Goal: Task Accomplishment & Management: Use online tool/utility

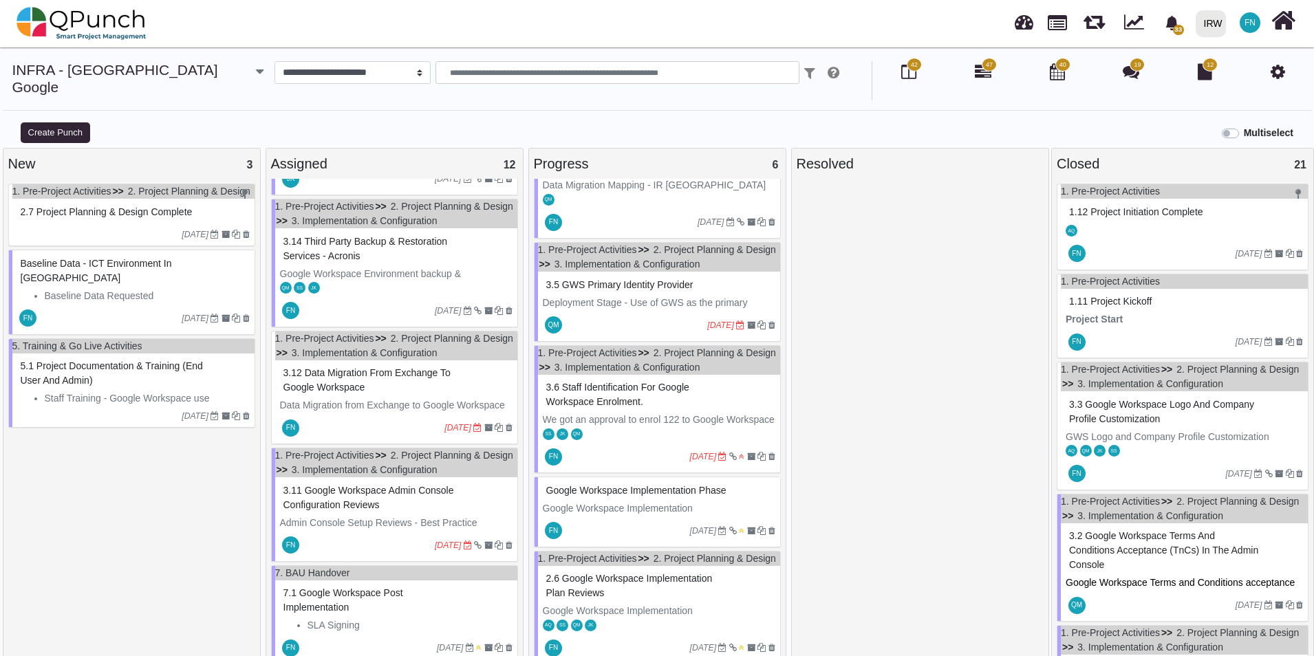
scroll to position [825, 0]
click at [335, 393] on span "3.12 Data Migration from Exchange to Google Workspace" at bounding box center [366, 379] width 167 height 25
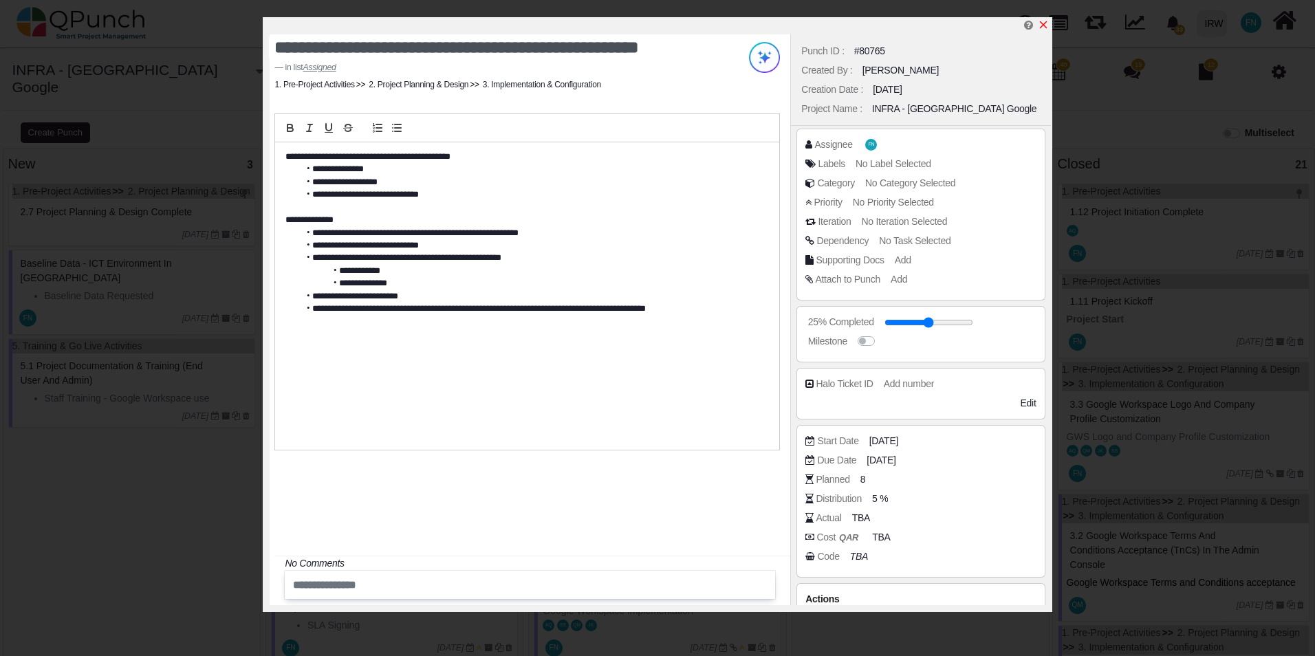
click at [1045, 24] on icon "x" at bounding box center [1043, 25] width 8 height 8
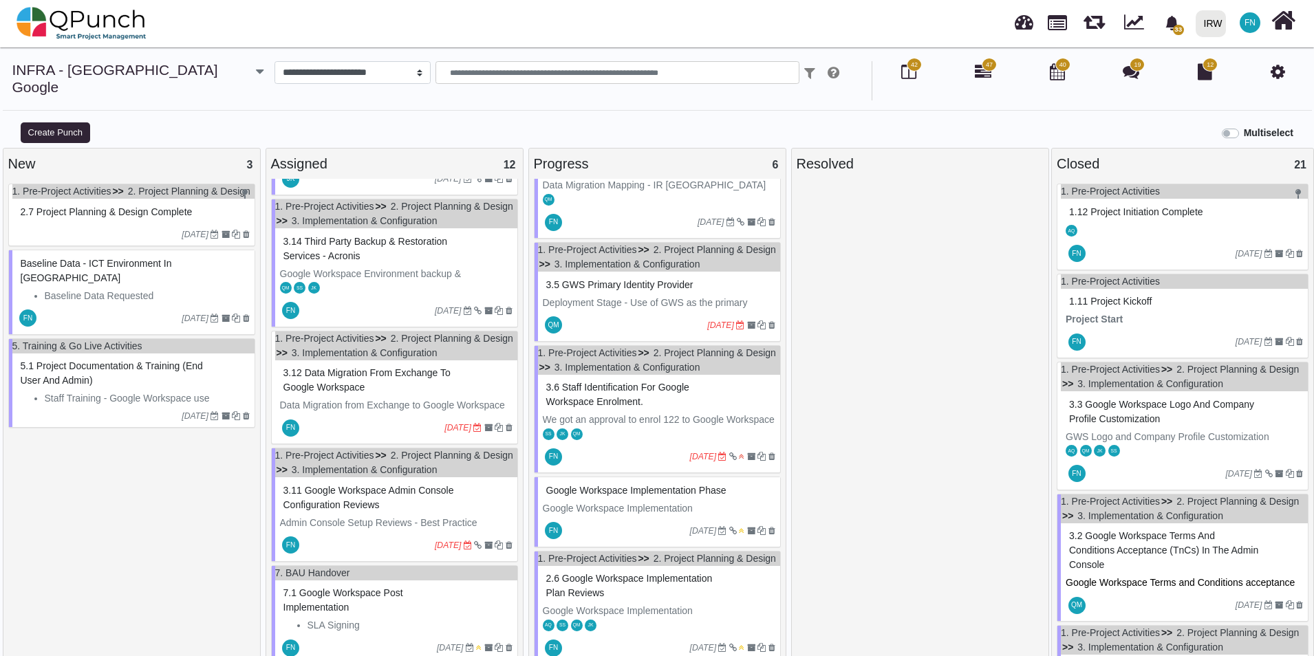
click at [331, 393] on span "3.12 Data Migration from Exchange to Google Workspace" at bounding box center [366, 379] width 167 height 25
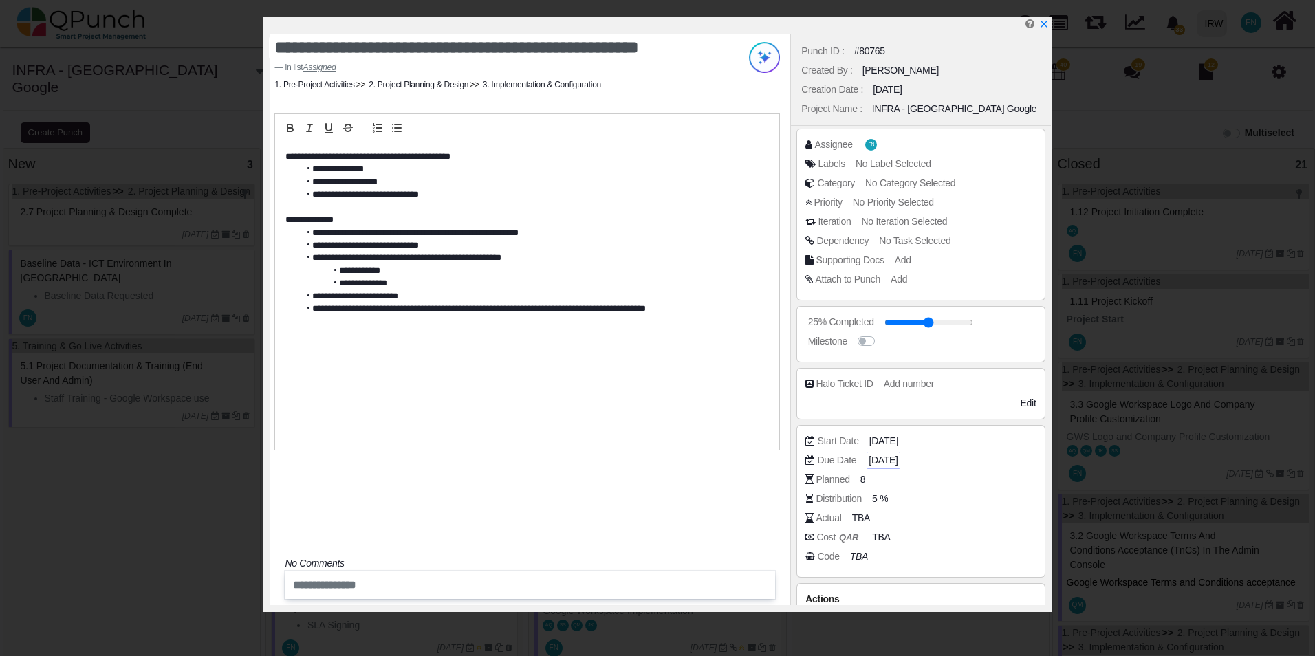
click at [898, 463] on span "[DATE]" at bounding box center [883, 460] width 29 height 14
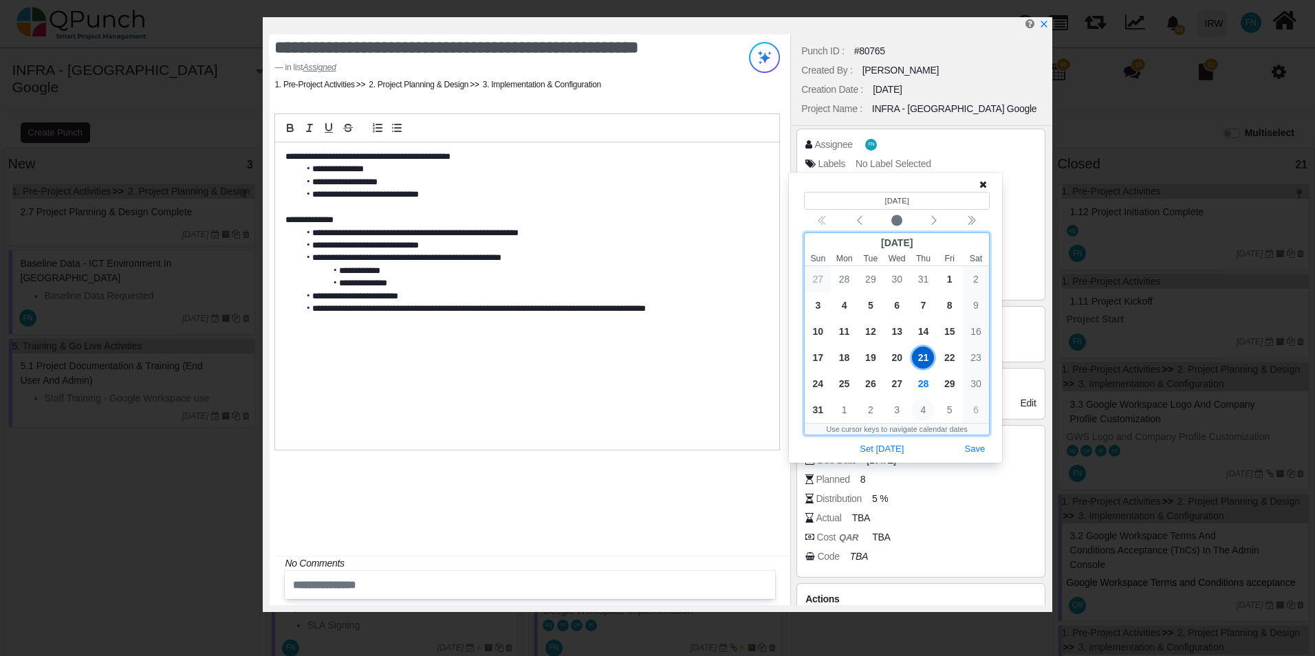
click at [928, 409] on span "4" at bounding box center [923, 410] width 22 height 22
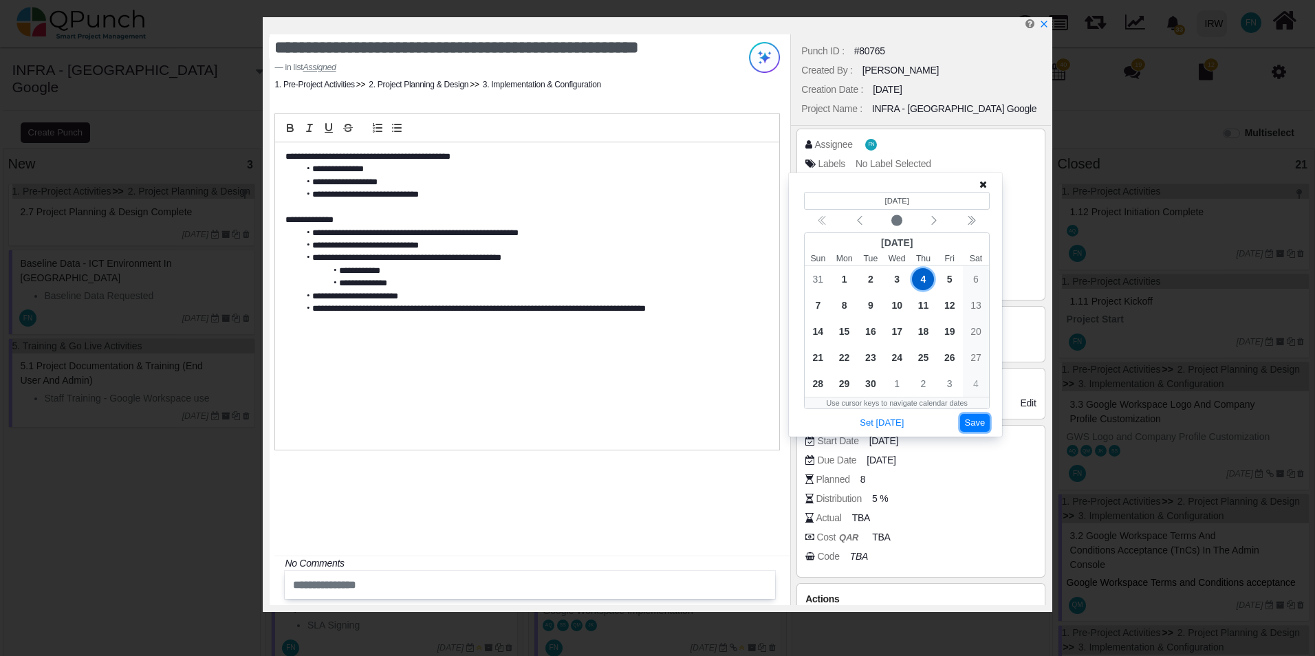
click at [977, 424] on button "Save" at bounding box center [975, 423] width 30 height 19
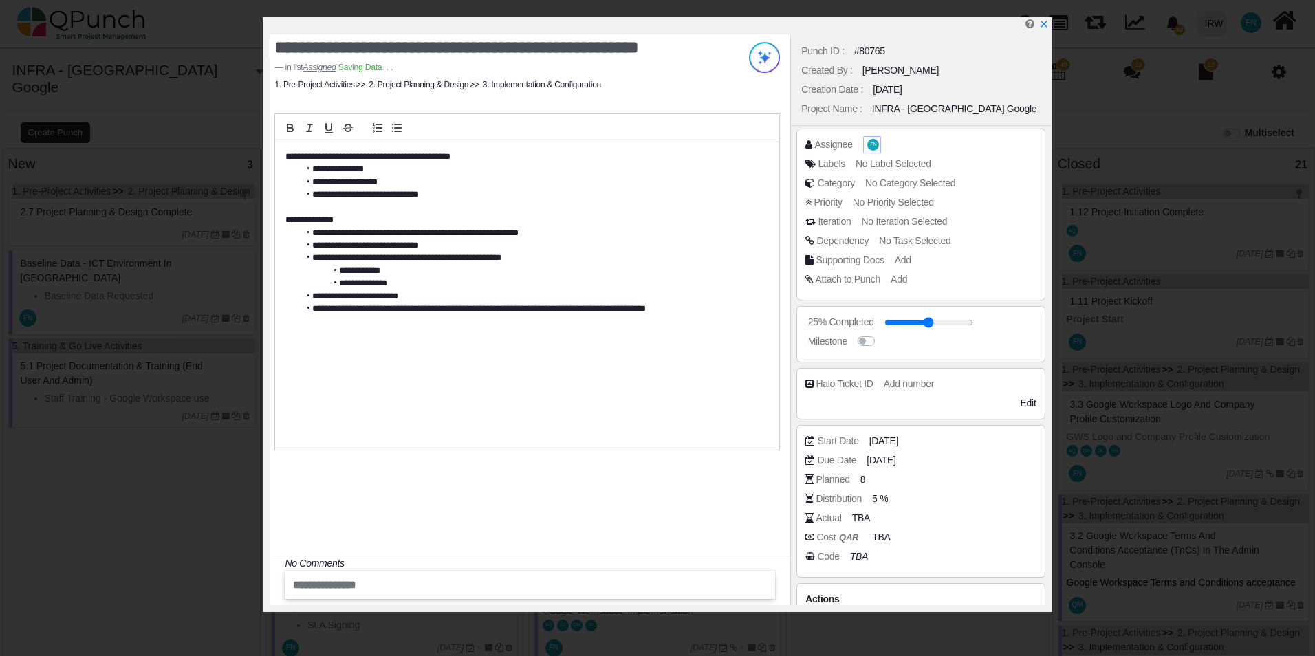
click at [867, 144] on span "FN" at bounding box center [873, 145] width 12 height 12
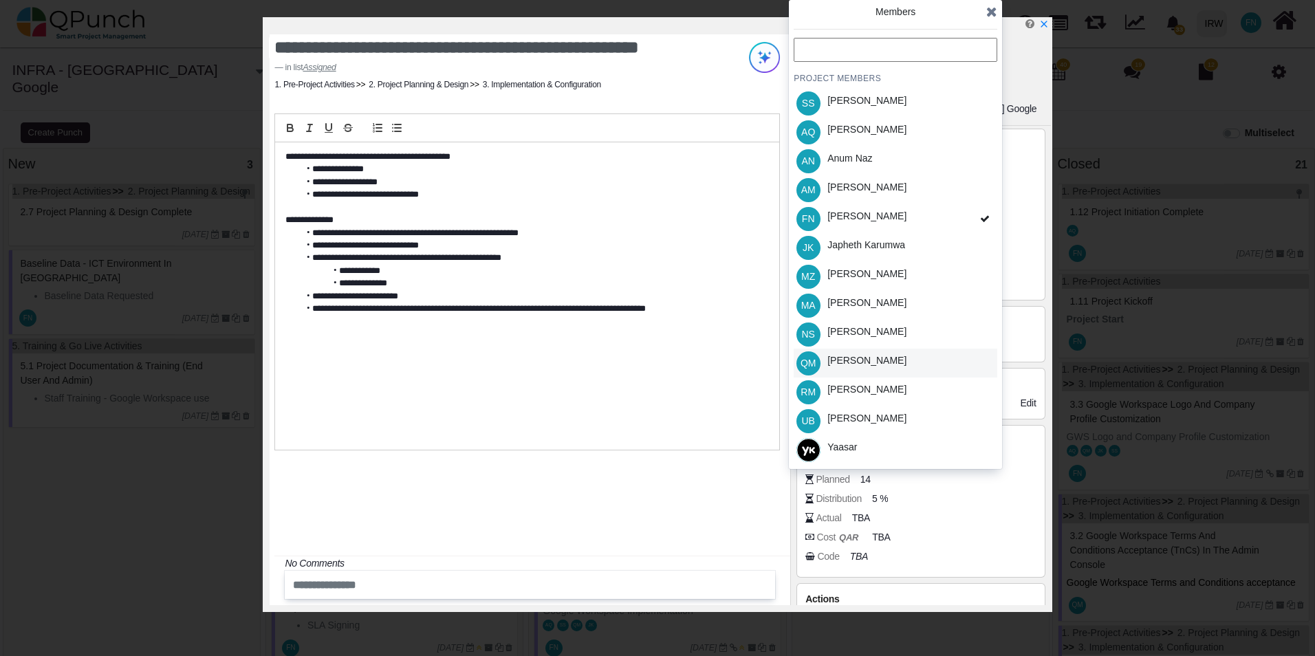
click at [879, 357] on div "[PERSON_NAME]" at bounding box center [866, 361] width 79 height 14
click at [910, 220] on div "FN Francis Ndichu" at bounding box center [896, 218] width 204 height 29
drag, startPoint x: 992, startPoint y: 12, endPoint x: 992, endPoint y: 23, distance: 10.3
click at [992, 13] on icon at bounding box center [991, 12] width 11 height 14
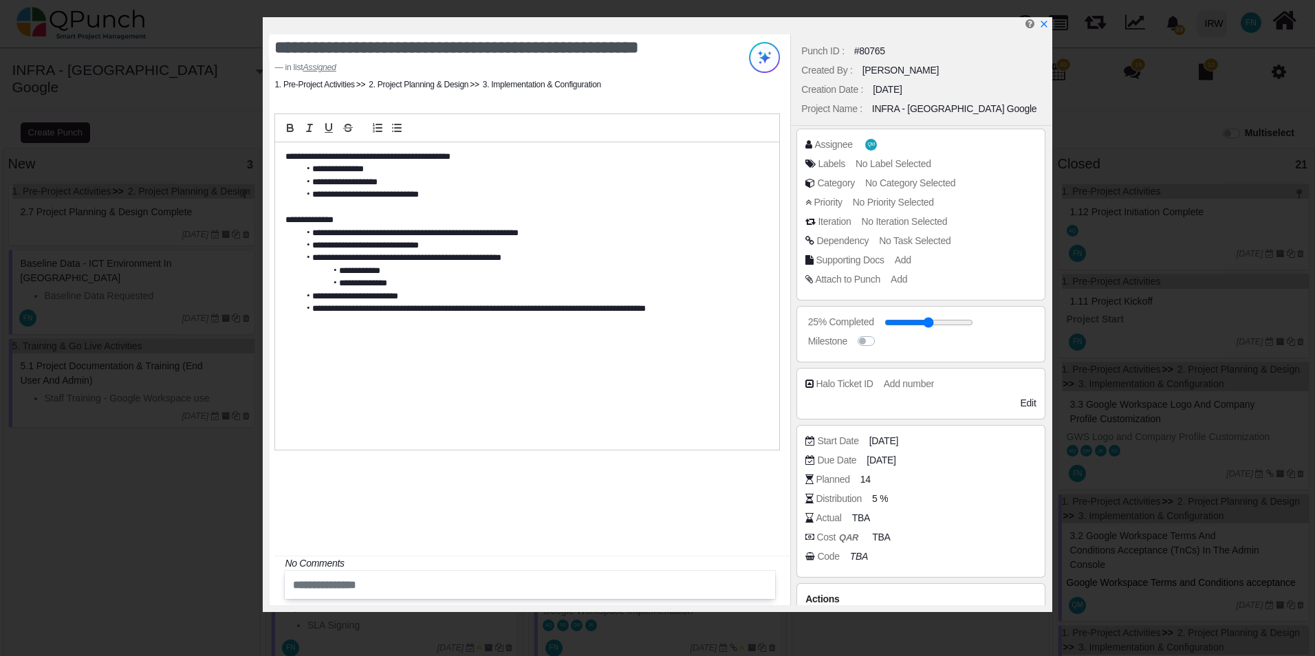
click at [710, 306] on li "**********" at bounding box center [530, 309] width 462 height 12
click at [378, 128] on line "button" at bounding box center [379, 128] width 6 height 0
click at [562, 349] on li "**********" at bounding box center [530, 347] width 462 height 12
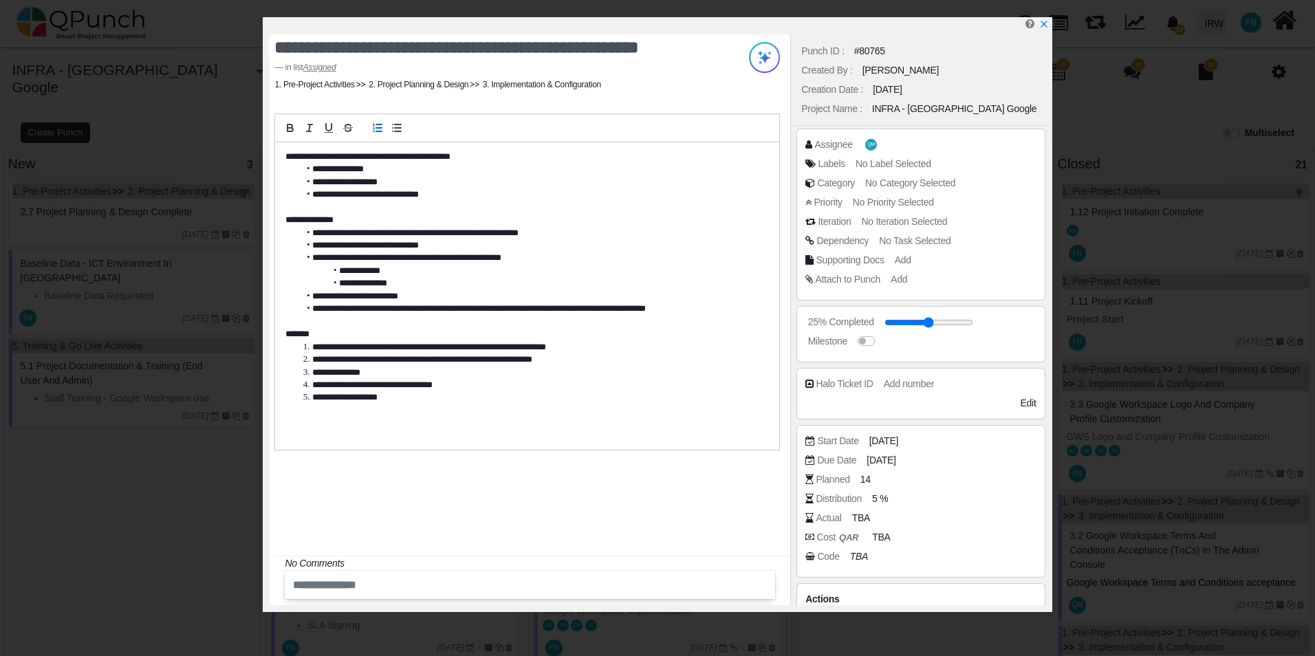
click at [378, 375] on li "**********" at bounding box center [530, 373] width 462 height 12
click at [502, 297] on li "**********" at bounding box center [530, 296] width 462 height 12
click at [1046, 27] on icon "x" at bounding box center [1043, 24] width 11 height 11
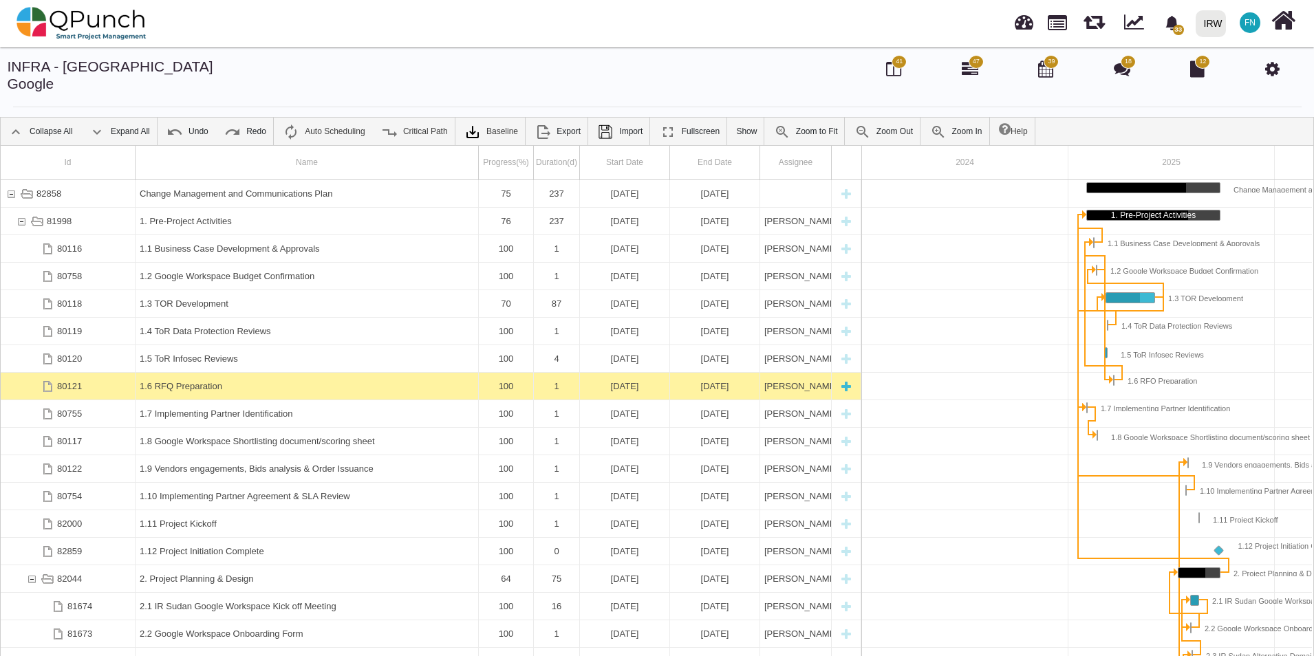
scroll to position [0, 169]
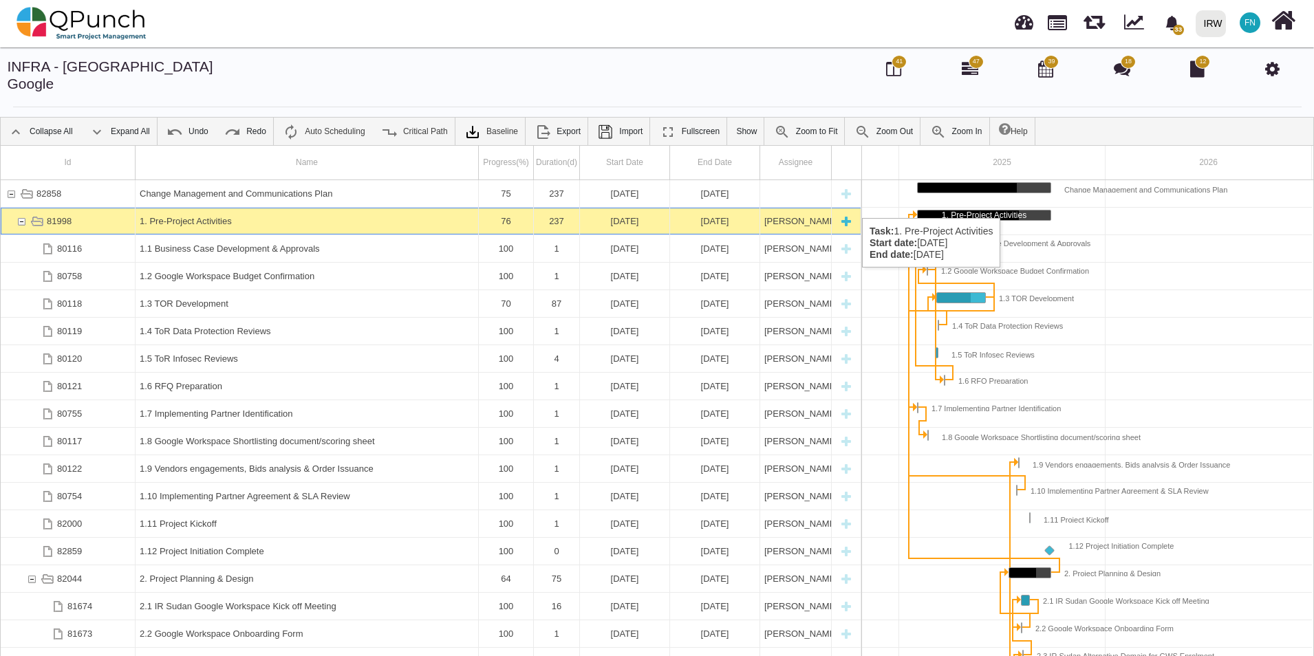
click at [20, 208] on div "81998" at bounding box center [21, 221] width 12 height 27
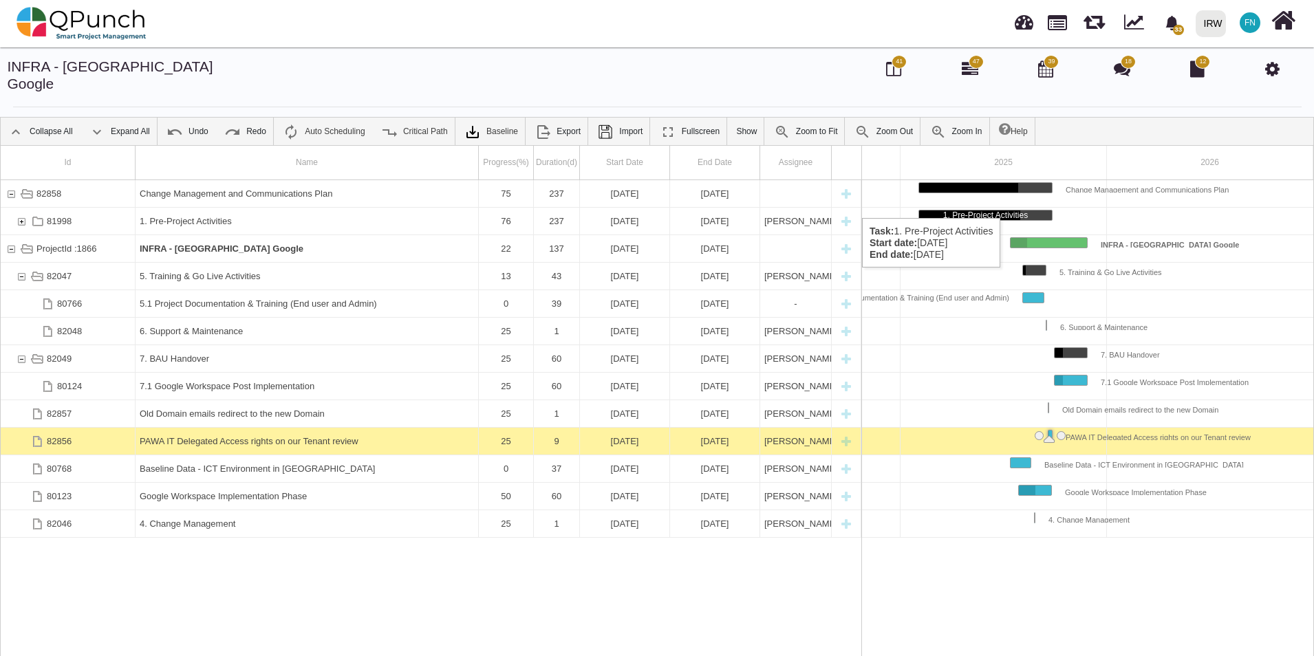
scroll to position [0, 169]
click at [21, 208] on div "81998" at bounding box center [21, 221] width 12 height 27
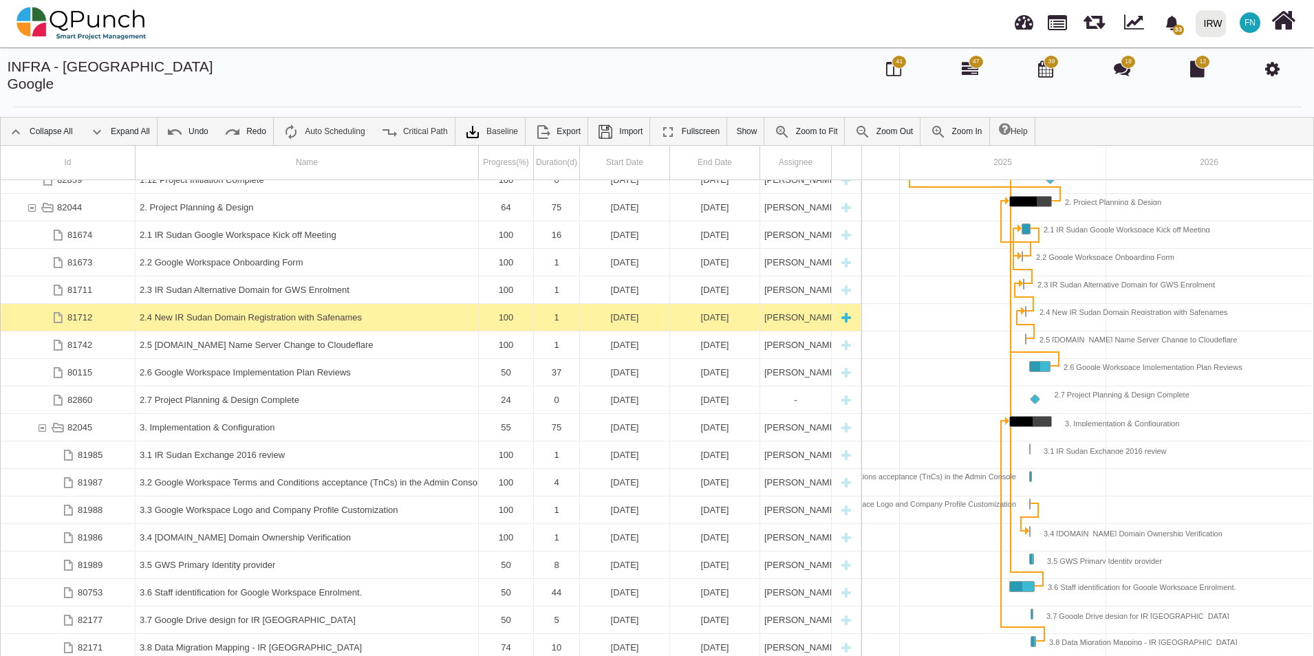
scroll to position [0, 0]
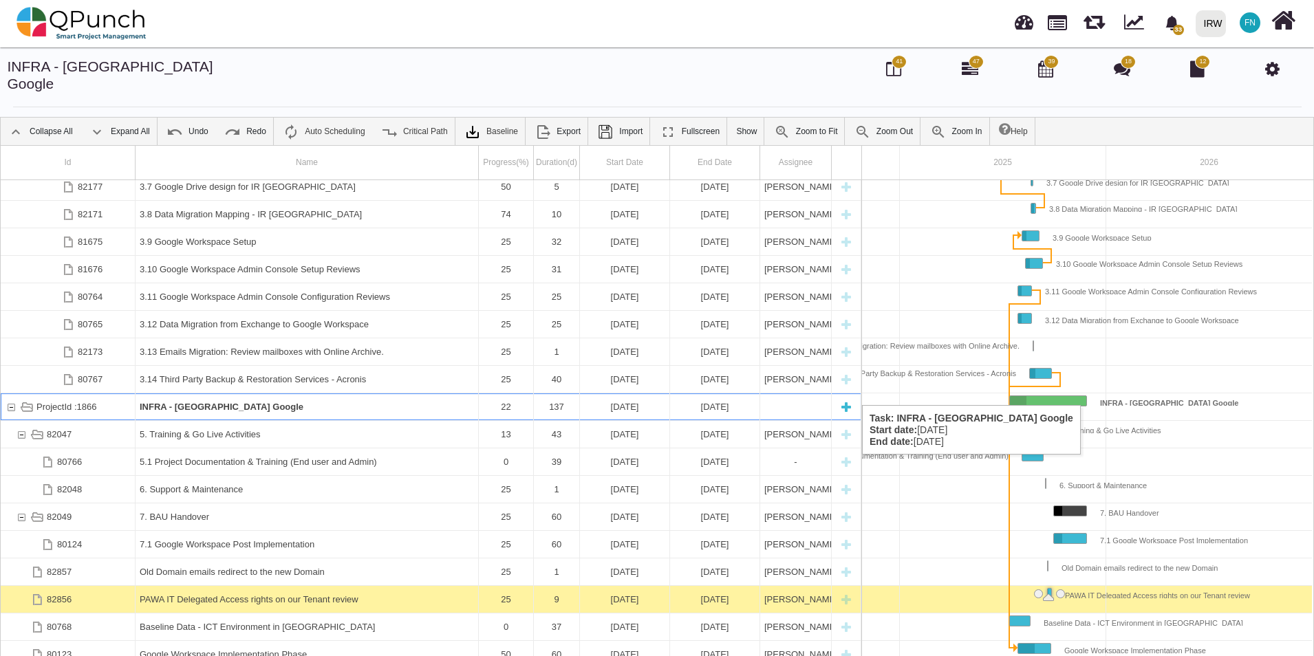
click at [8, 393] on div "ProjectId :1866" at bounding box center [11, 406] width 12 height 27
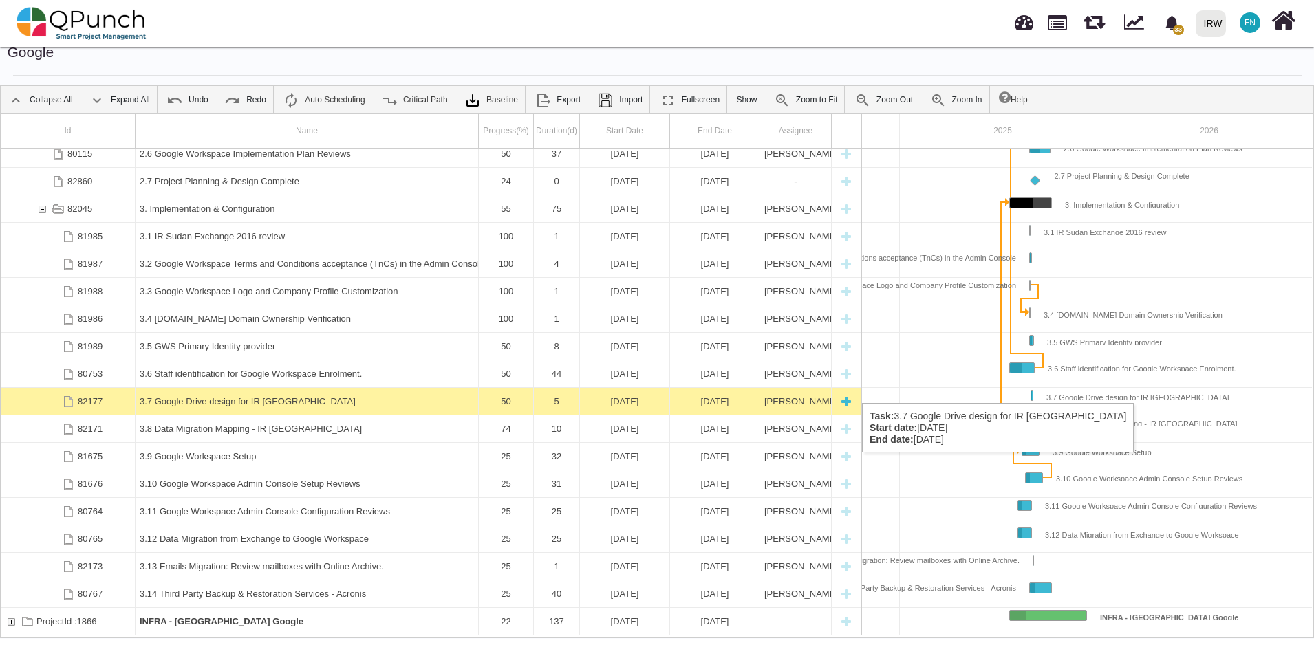
scroll to position [44, 0]
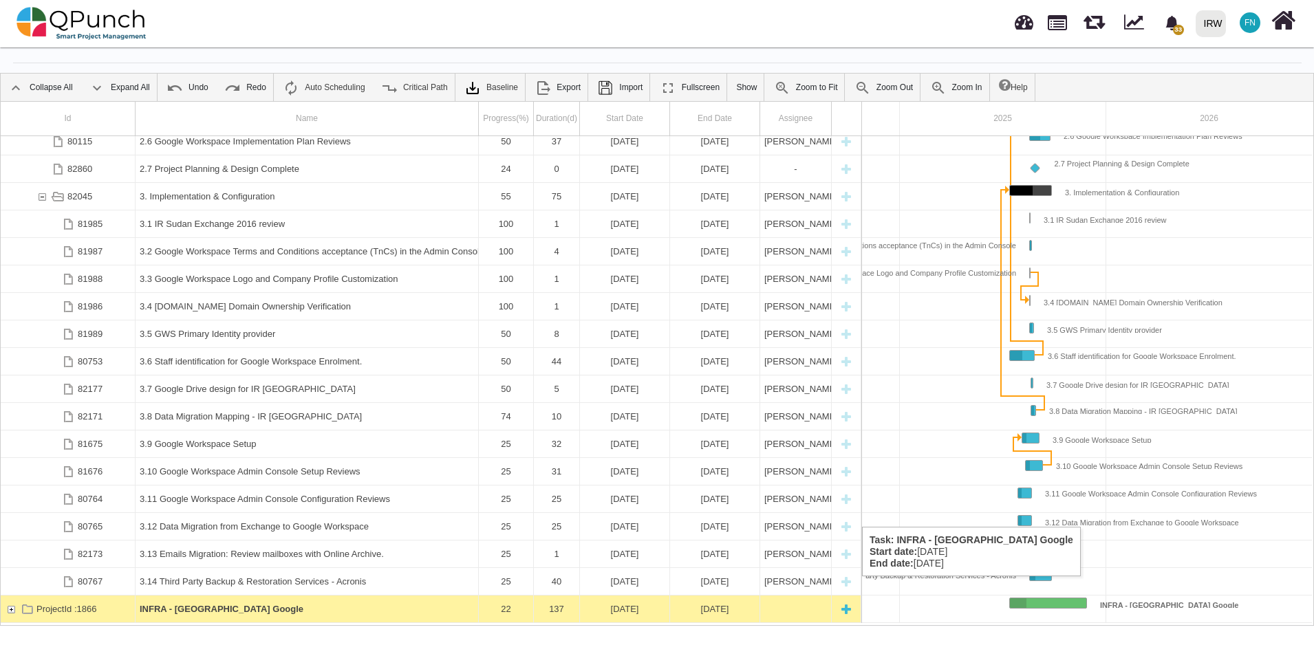
click at [12, 596] on div "ProjectId :1866" at bounding box center [11, 609] width 12 height 27
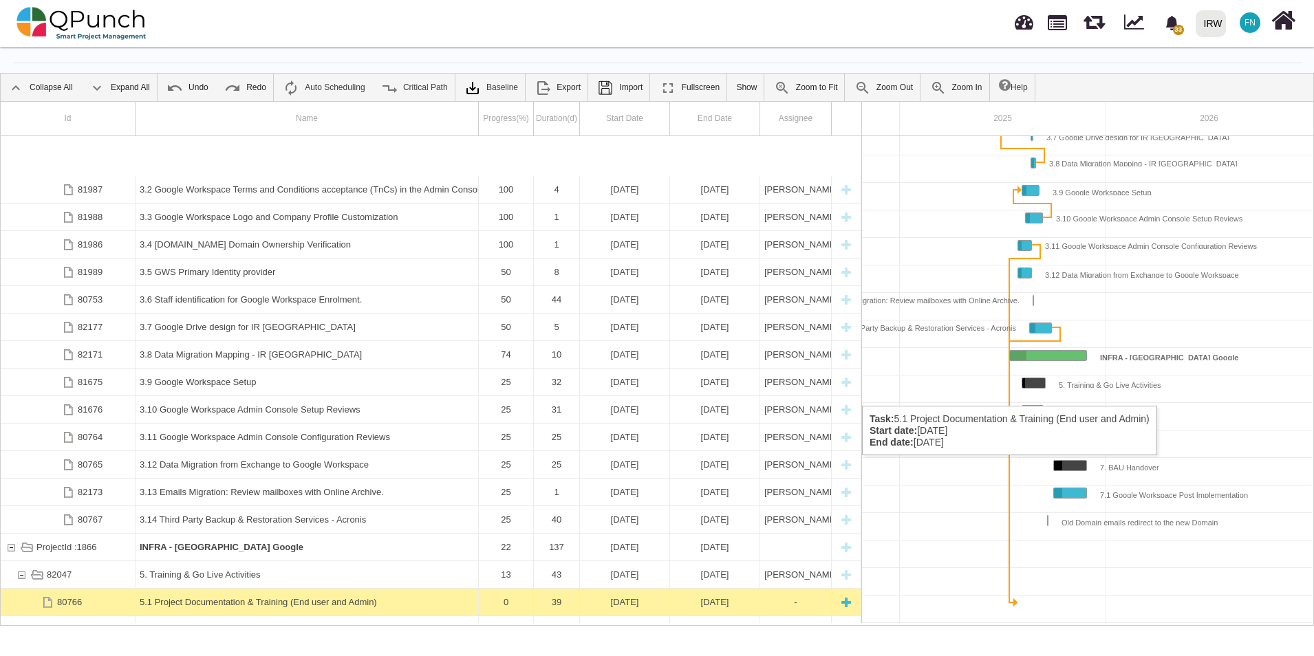
scroll to position [620, 0]
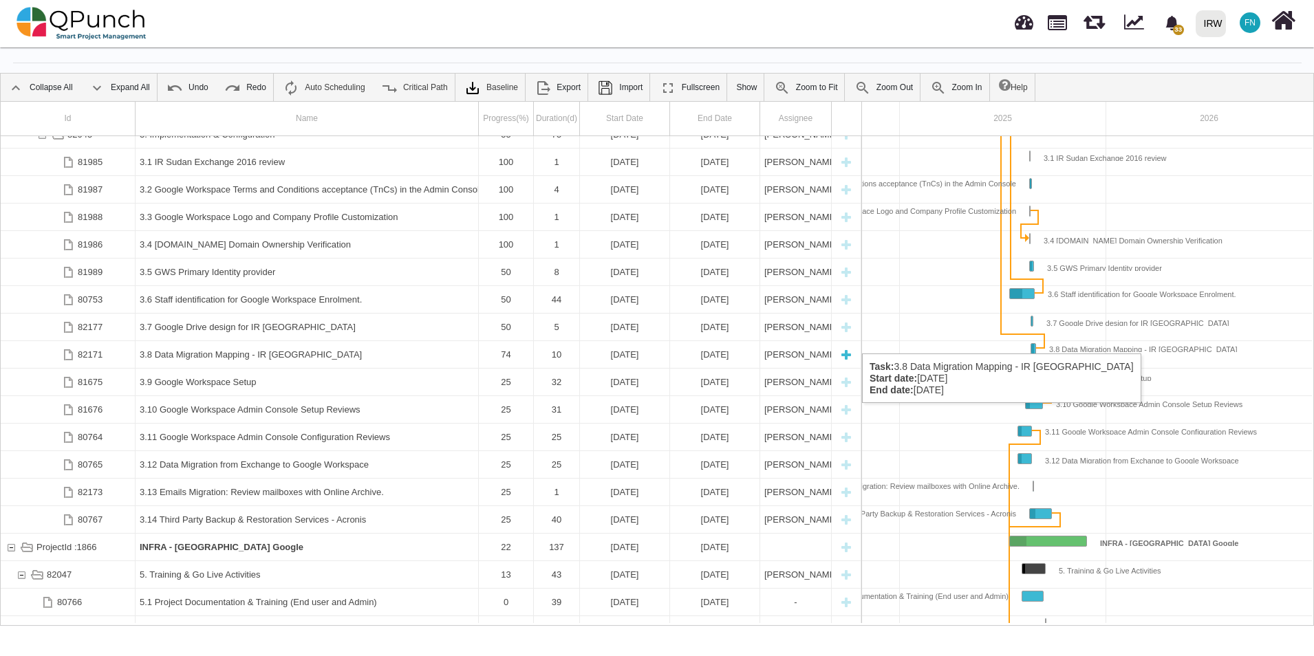
drag, startPoint x: 206, startPoint y: 530, endPoint x: 208, endPoint y: 341, distance: 189.2
click at [208, 341] on div "82177 3.7 Google Drive design for IR [GEOGRAPHIC_DATA] 50 5 [DATE] [DATE] [PERS…" at bounding box center [431, 379] width 860 height 487
drag, startPoint x: 210, startPoint y: 531, endPoint x: 199, endPoint y: 446, distance: 86.0
click at [218, 418] on div "82177 3.7 Google Drive design for IR [GEOGRAPHIC_DATA] 50 5 [DATE] [DATE] [PERS…" at bounding box center [431, 379] width 860 height 487
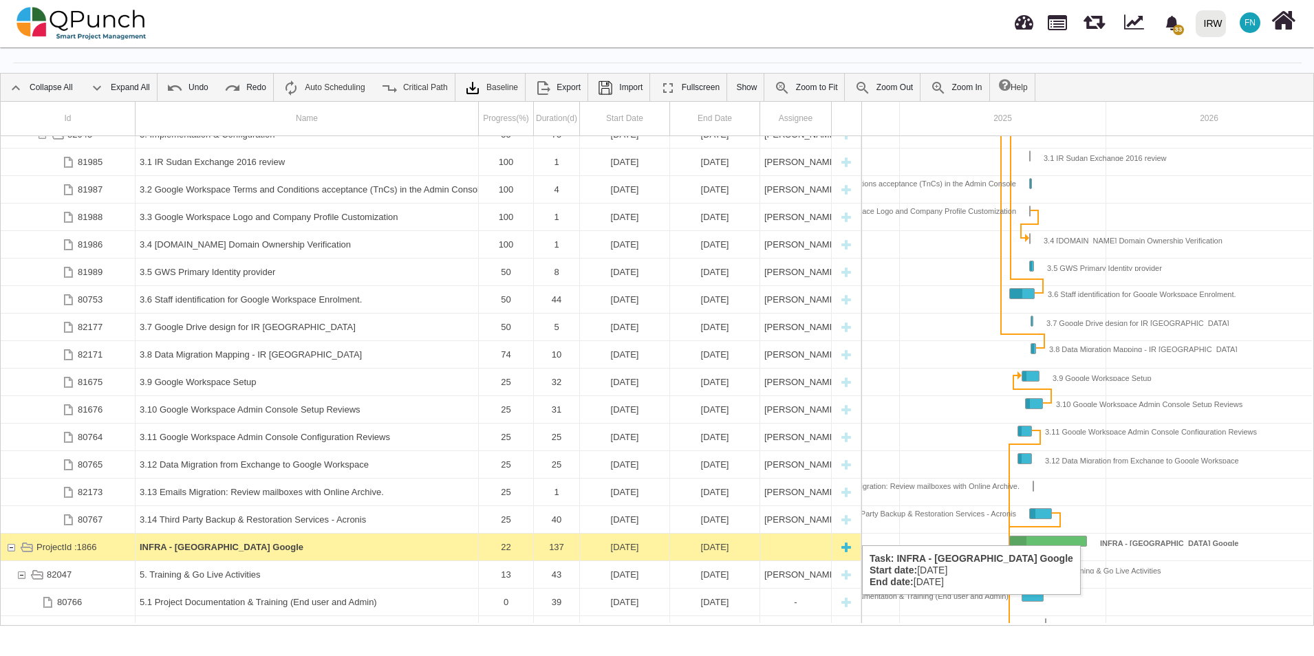
click at [208, 542] on b "INFRA - [GEOGRAPHIC_DATA] Google" at bounding box center [222, 547] width 164 height 10
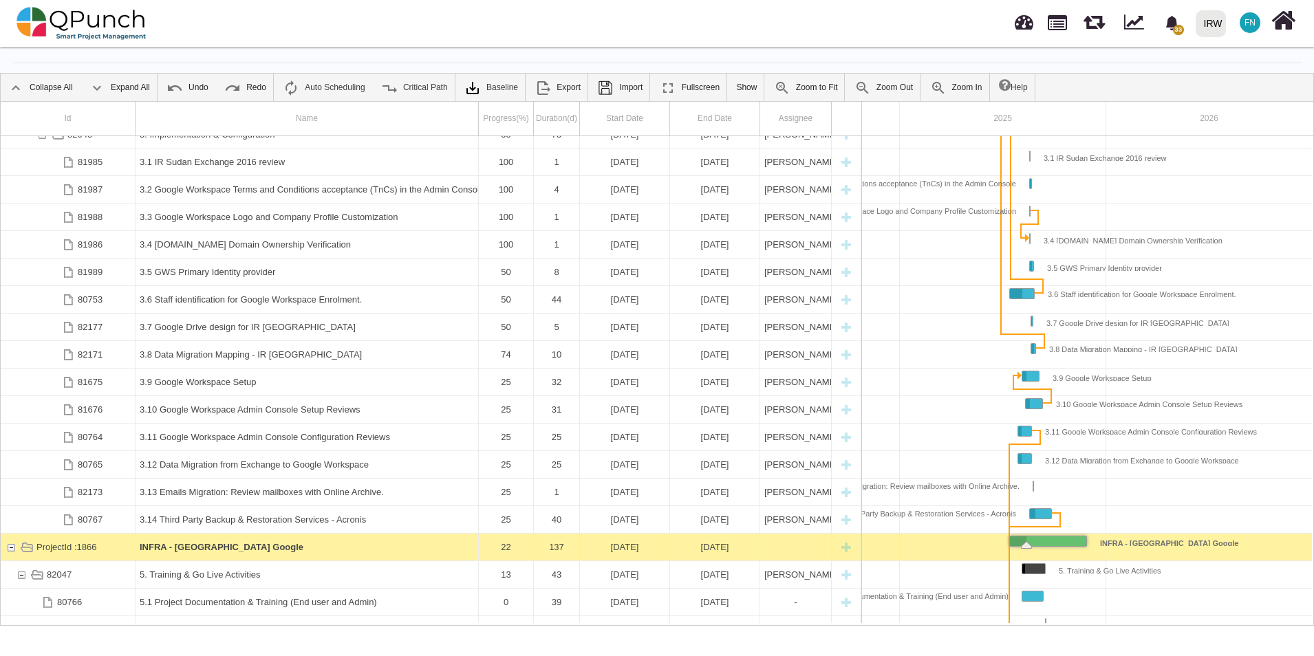
scroll to position [0, 169]
drag, startPoint x: 109, startPoint y: 527, endPoint x: 135, endPoint y: 424, distance: 106.4
click at [136, 415] on div "82177 3.7 Google Drive design for IR [GEOGRAPHIC_DATA] 50 5 [DATE] [DATE] [PERS…" at bounding box center [431, 379] width 860 height 487
drag, startPoint x: 197, startPoint y: 524, endPoint x: 258, endPoint y: 505, distance: 64.2
click at [198, 534] on div "INFRA - [GEOGRAPHIC_DATA] Google" at bounding box center [307, 547] width 334 height 27
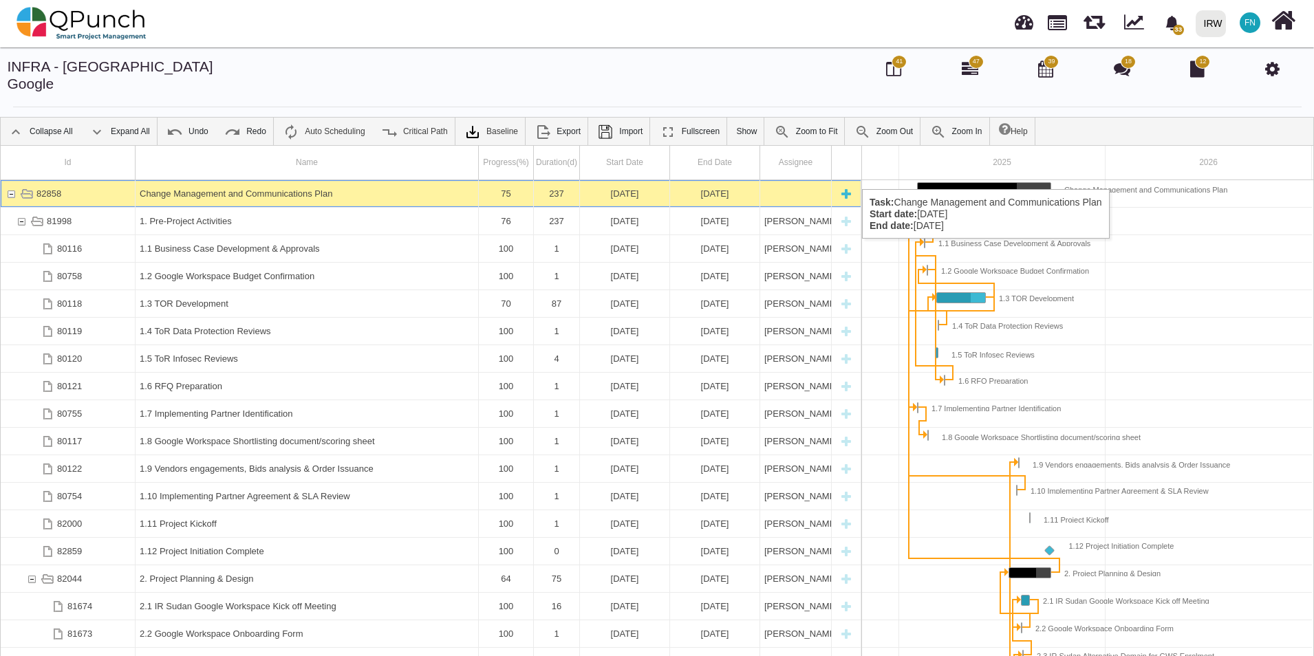
click at [9, 180] on div "82858" at bounding box center [11, 193] width 12 height 27
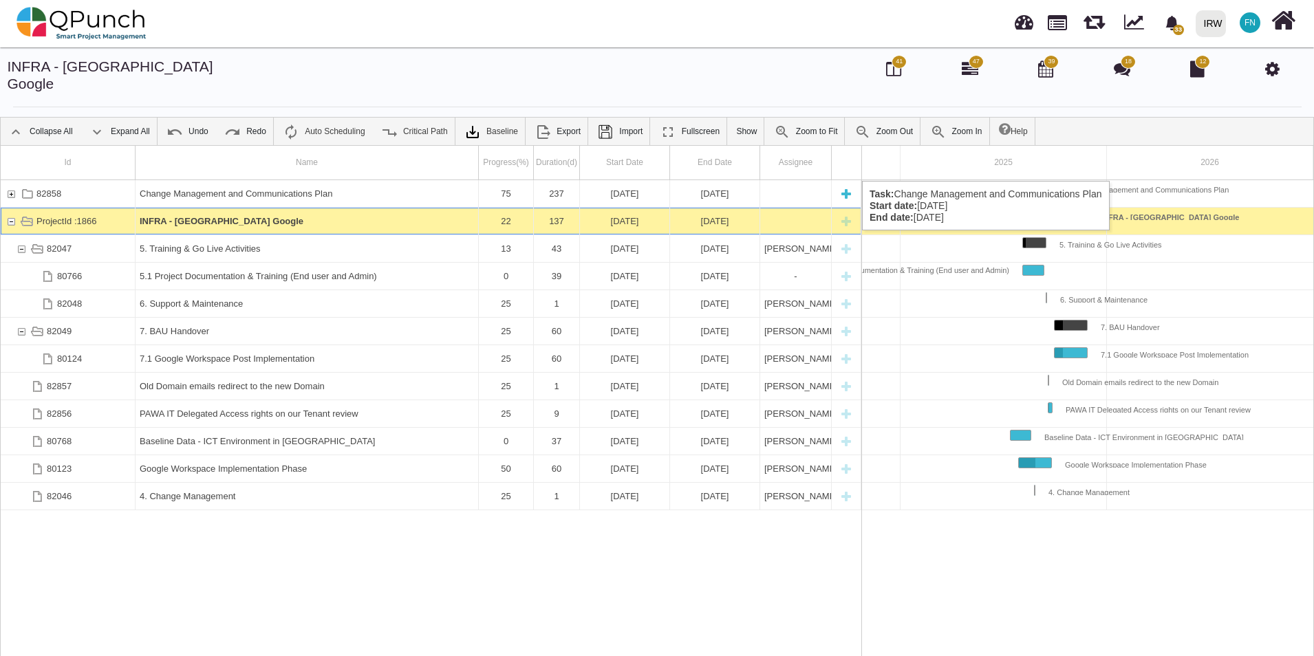
drag, startPoint x: 217, startPoint y: 205, endPoint x: 224, endPoint y: 166, distance: 39.1
click at [224, 180] on div "82858 Change Management and Communications Plan 75 237 [DATE] [DATE] ProjectId …" at bounding box center [431, 423] width 860 height 487
drag, startPoint x: 222, startPoint y: 207, endPoint x: 222, endPoint y: 169, distance: 38.5
click at [222, 180] on div "82858 Change Management and Communications Plan 75 237 [DATE] [DATE] ProjectId …" at bounding box center [431, 423] width 860 height 487
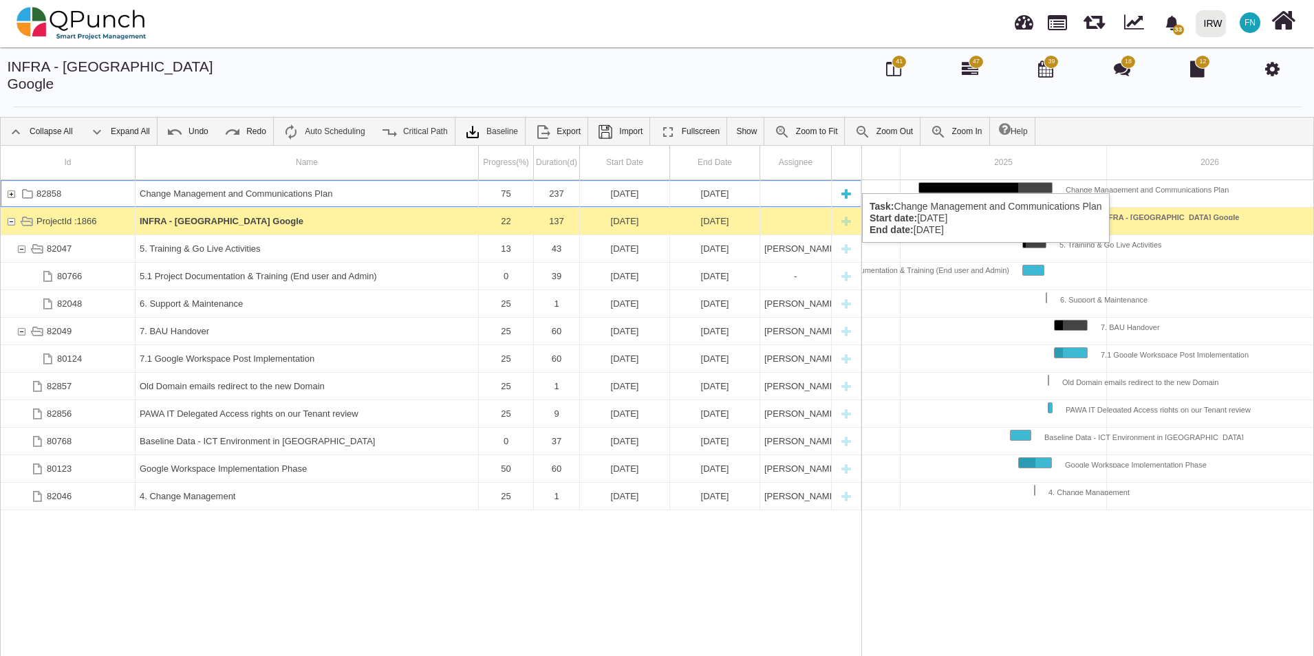
click at [13, 180] on div "82858" at bounding box center [11, 193] width 12 height 27
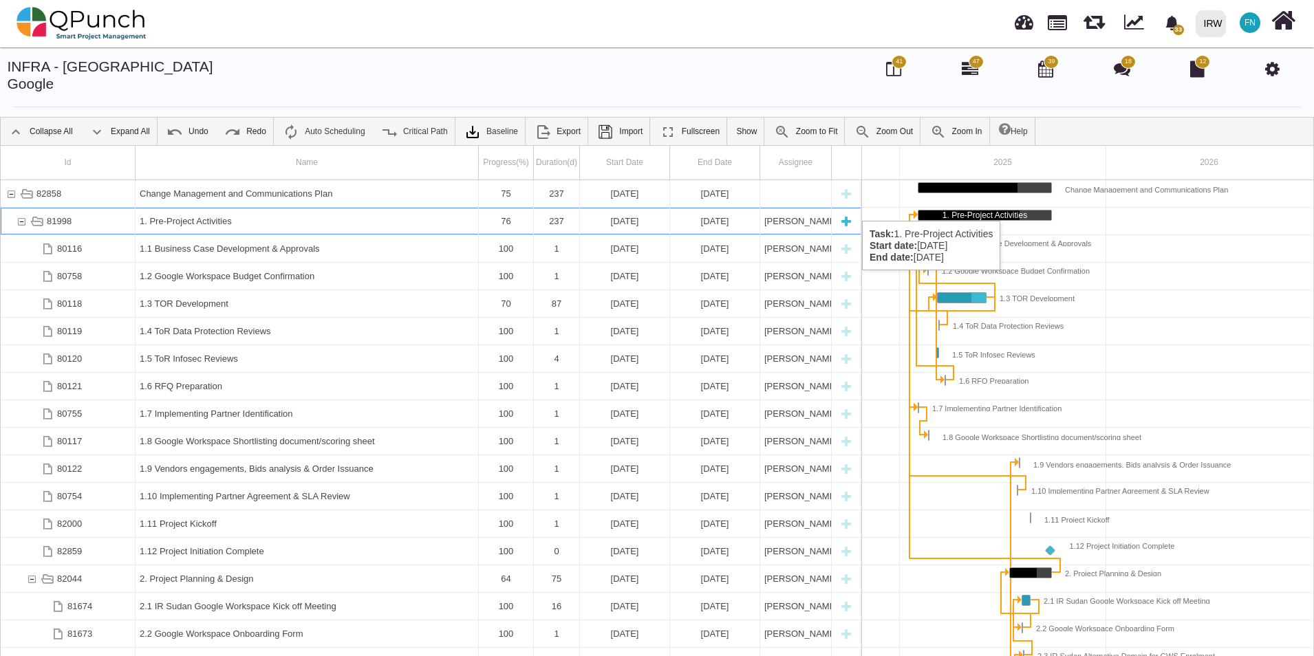
click at [23, 208] on div "81998" at bounding box center [21, 221] width 12 height 27
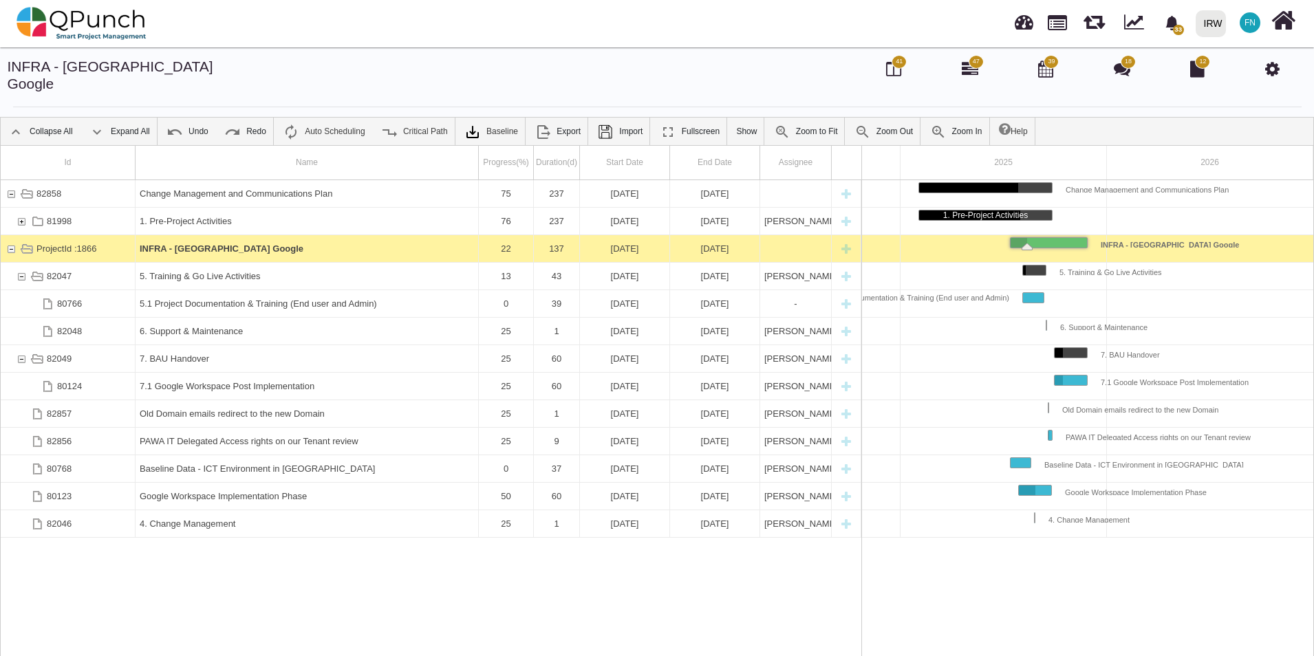
click at [23, 208] on div "81998" at bounding box center [21, 221] width 12 height 27
